Goal: Task Accomplishment & Management: Manage account settings

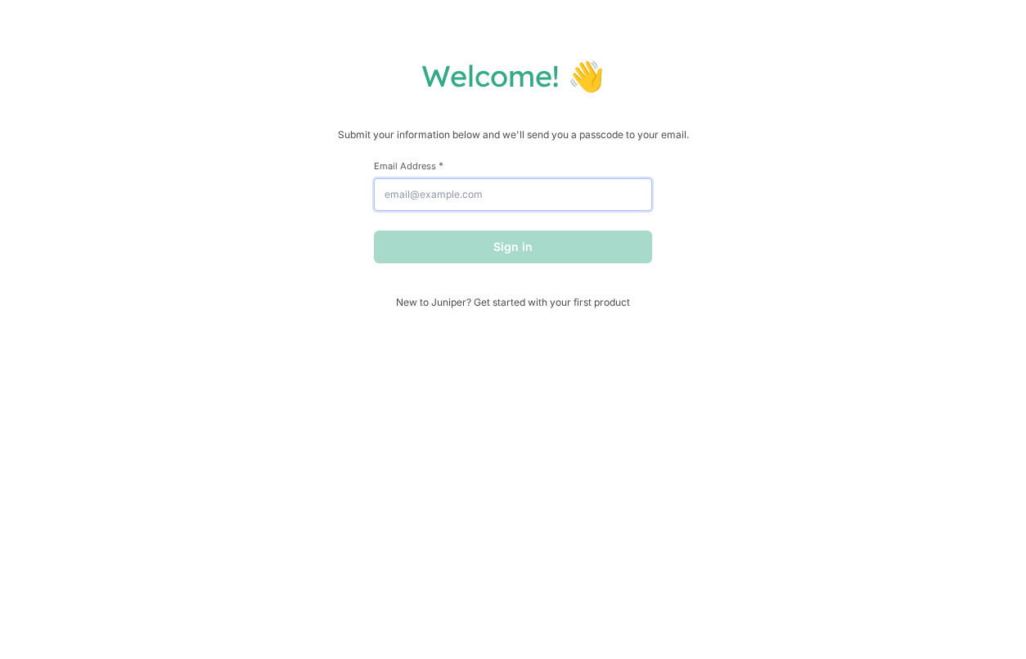
click at [537, 196] on input "Email Address *" at bounding box center [513, 194] width 278 height 33
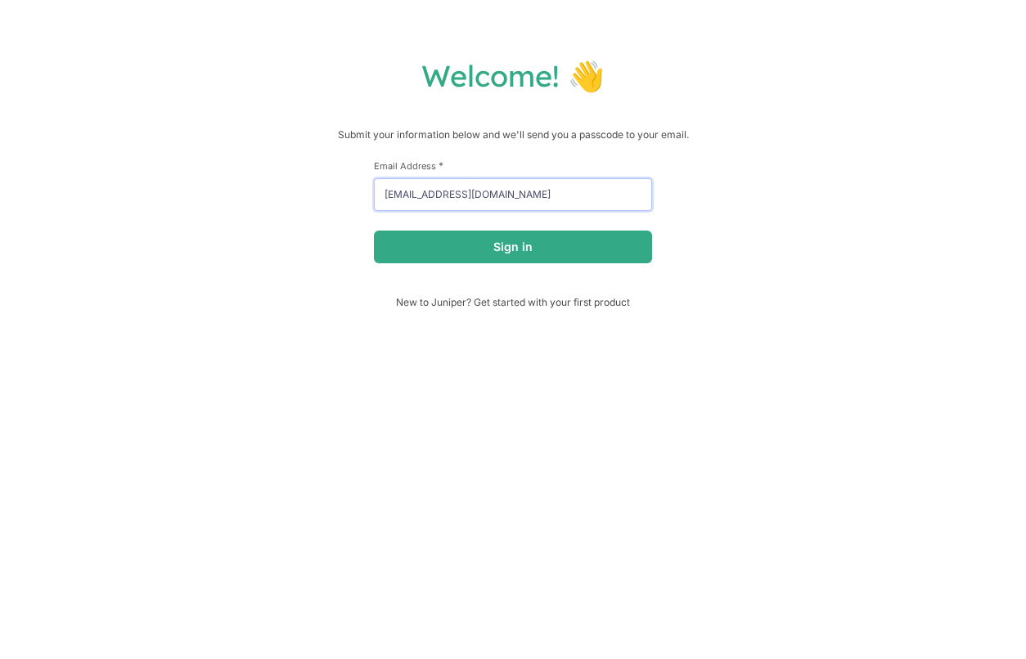
click at [528, 193] on input "[EMAIL_ADDRESS][DOMAIN_NAME]" at bounding box center [513, 194] width 278 height 33
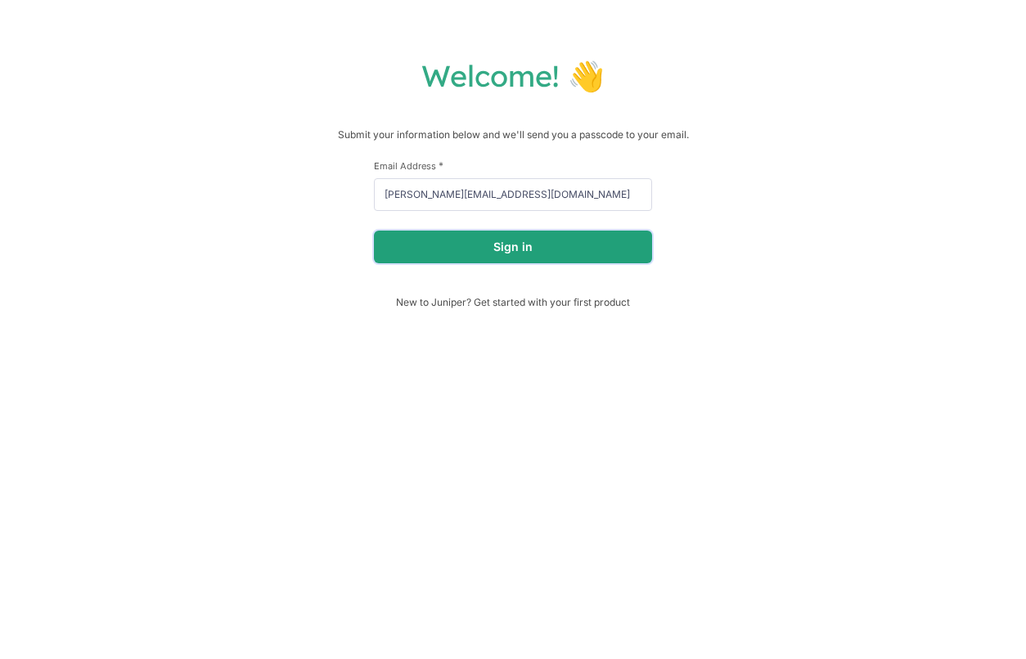
click at [534, 260] on button "Sign in" at bounding box center [513, 247] width 278 height 33
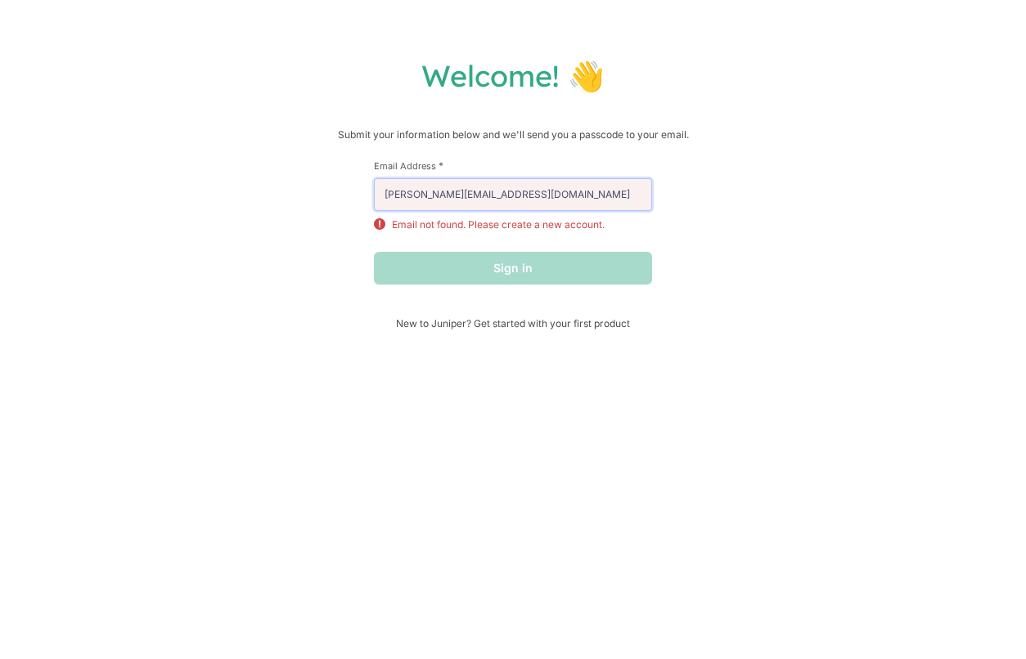
click at [524, 196] on input "[PERSON_NAME][EMAIL_ADDRESS][DOMAIN_NAME]" at bounding box center [513, 194] width 278 height 33
type input "[EMAIL_ADDRESS][DOMAIN_NAME]"
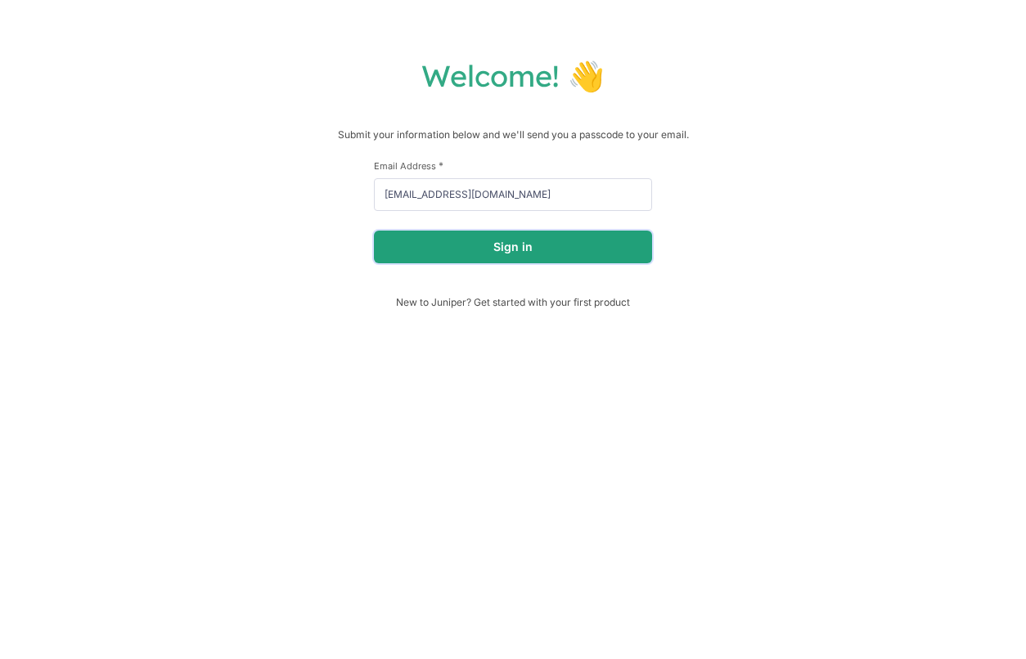
click at [519, 250] on button "Sign in" at bounding box center [513, 247] width 278 height 33
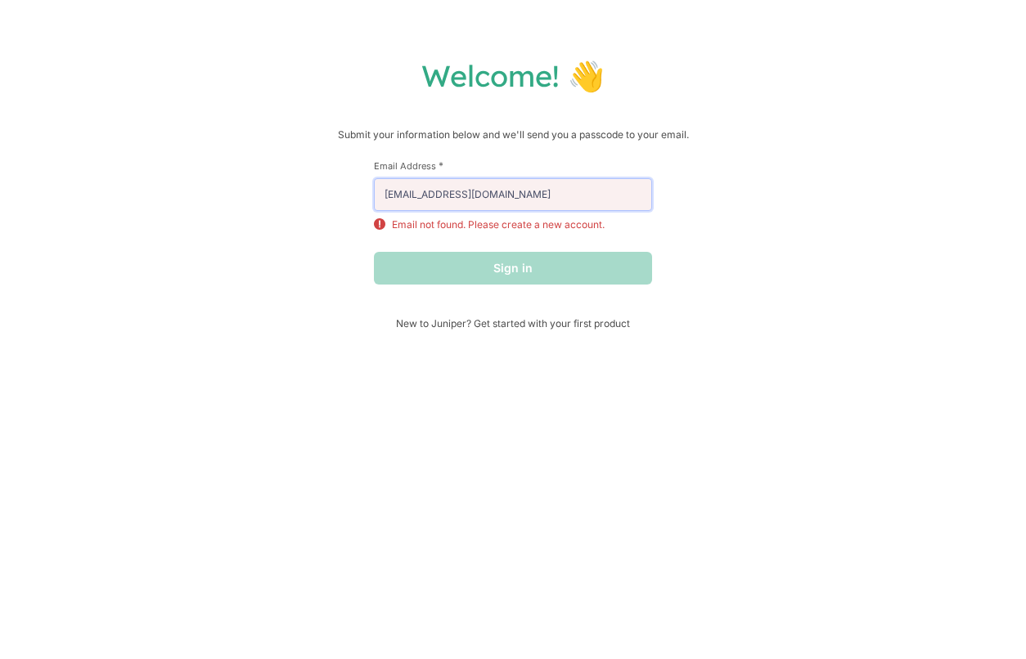
click at [510, 202] on input "[EMAIL_ADDRESS][DOMAIN_NAME]" at bounding box center [513, 194] width 278 height 33
